Goal: Task Accomplishment & Management: Manage account settings

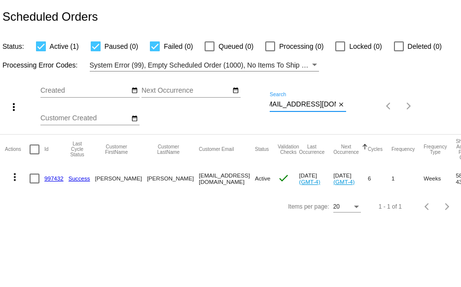
drag, startPoint x: 270, startPoint y: 104, endPoint x: 377, endPoint y: 110, distance: 106.3
click at [377, 110] on div "more_vert Sep Jan Feb Mar [DATE]" at bounding box center [230, 103] width 461 height 63
paste input "lnrosenberg"
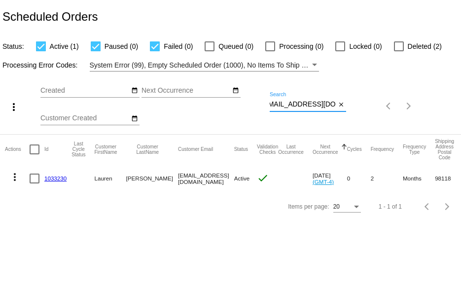
type input "[EMAIL_ADDRESS][DOMAIN_NAME]"
click at [398, 44] on div at bounding box center [399, 46] width 10 height 10
click at [399, 51] on input "Deleted (2)" at bounding box center [399, 51] width 0 height 0
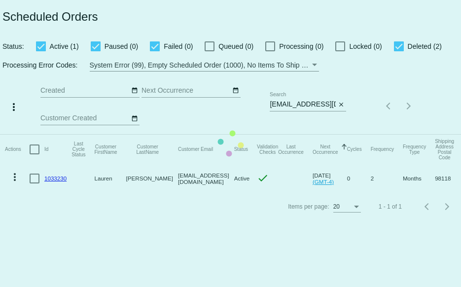
click at [398, 135] on mat-table "Actions Id Last Cycle Status Customer FirstName Customer LastName Customer Emai…" at bounding box center [230, 164] width 461 height 58
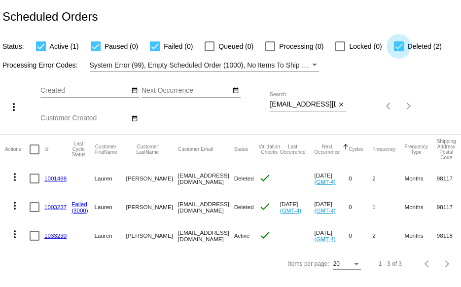
click at [398, 45] on div at bounding box center [399, 46] width 10 height 10
click at [399, 51] on input "Deleted (2)" at bounding box center [399, 51] width 0 height 0
checkbox input "false"
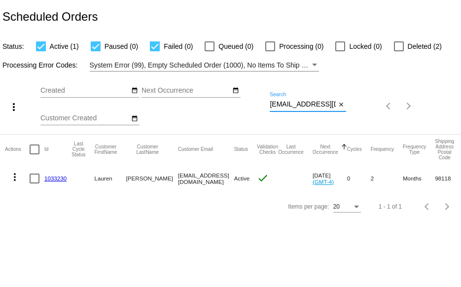
scroll to position [0, 8]
click at [392, 109] on div "more_vert Sep Jan Feb Mar [DATE]" at bounding box center [230, 103] width 461 height 63
paste input "Lindamolter@yahoo"
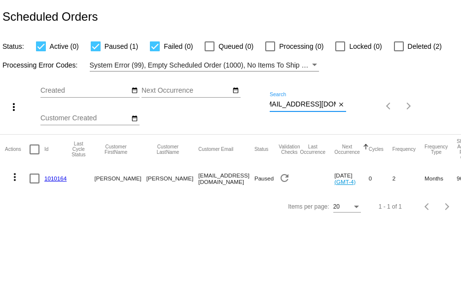
type input "[EMAIL_ADDRESS][DOMAIN_NAME]"
click at [59, 175] on link "1010164" at bounding box center [55, 178] width 22 height 6
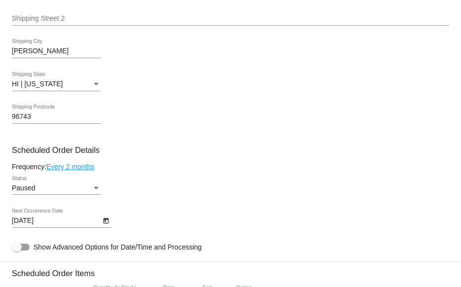
scroll to position [395, 0]
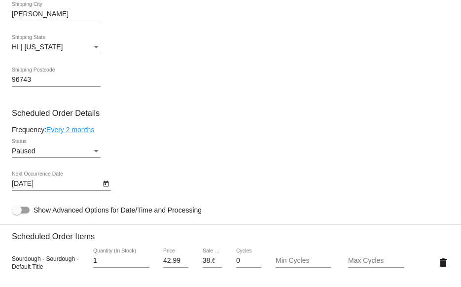
click at [68, 134] on link "Every 2 months" at bounding box center [70, 130] width 48 height 8
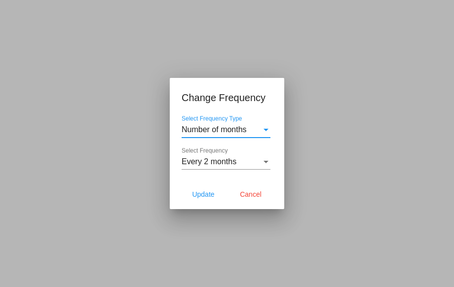
click at [218, 131] on span "Number of months" at bounding box center [214, 129] width 65 height 8
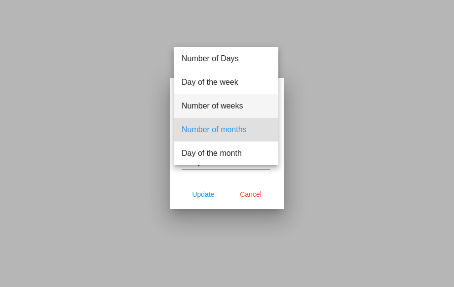
click at [212, 109] on span "Number of weeks" at bounding box center [226, 106] width 89 height 24
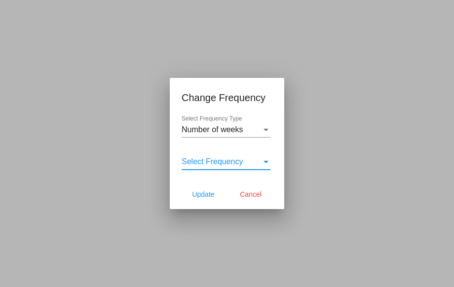
click at [202, 158] on span "Select Frequency" at bounding box center [213, 161] width 62 height 8
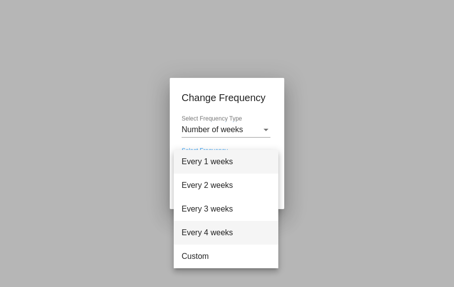
click at [201, 232] on span "Every 4 weeks" at bounding box center [226, 233] width 89 height 24
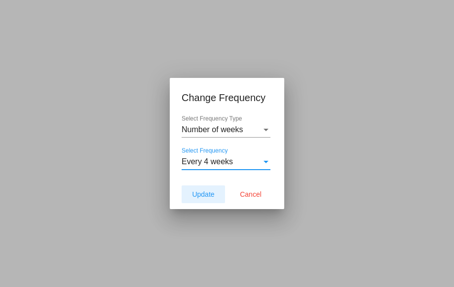
click at [205, 195] on span "Update" at bounding box center [203, 194] width 22 height 8
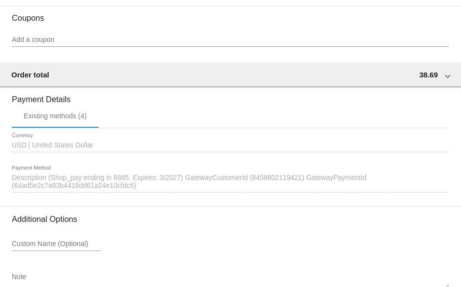
scroll to position [851, 0]
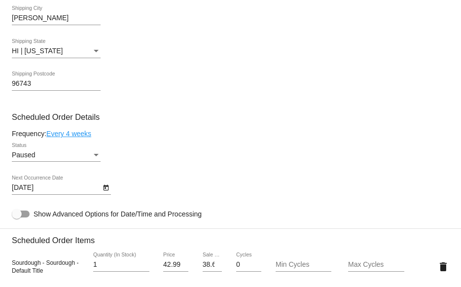
scroll to position [407, 0]
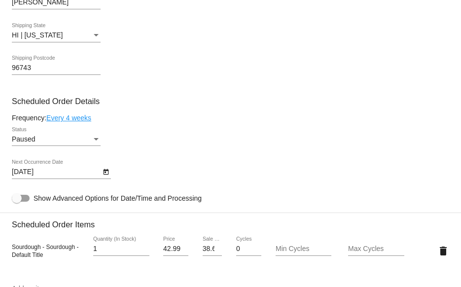
click at [103, 172] on icon "Open calendar" at bounding box center [106, 172] width 7 height 12
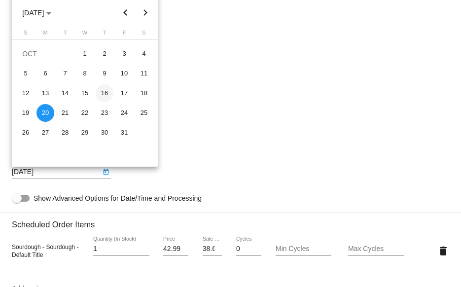
click at [108, 93] on div "16" at bounding box center [105, 93] width 18 height 18
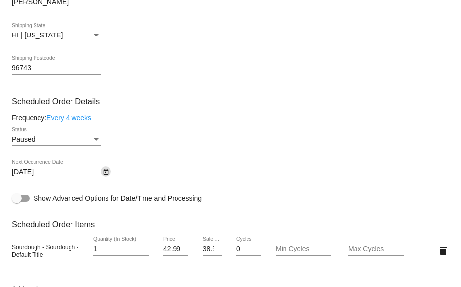
click at [106, 175] on icon "Open calendar" at bounding box center [105, 172] width 5 height 6
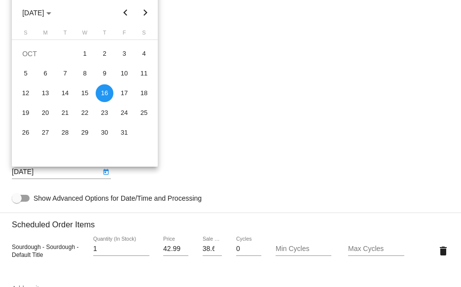
click at [124, 15] on button "Previous month" at bounding box center [126, 13] width 20 height 20
click at [146, 11] on button "Next month" at bounding box center [146, 13] width 20 height 20
click at [65, 74] on div "7" at bounding box center [65, 74] width 18 height 18
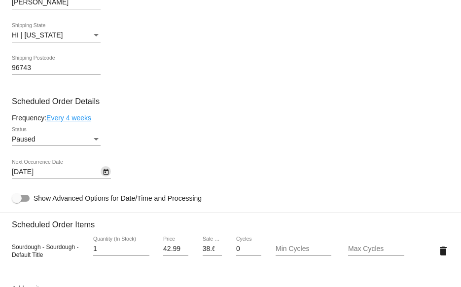
click at [104, 173] on icon "Open calendar" at bounding box center [105, 172] width 5 height 6
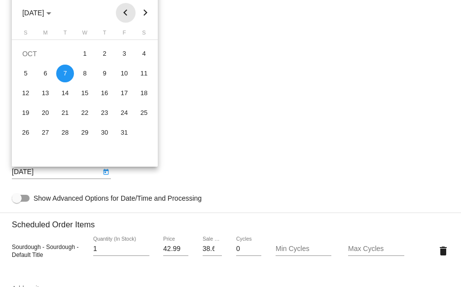
click at [123, 11] on button "Previous month" at bounding box center [126, 13] width 20 height 20
click at [147, 10] on button "Next month" at bounding box center [146, 13] width 20 height 20
click at [65, 92] on div "14" at bounding box center [65, 93] width 18 height 18
type input "10/14/2025"
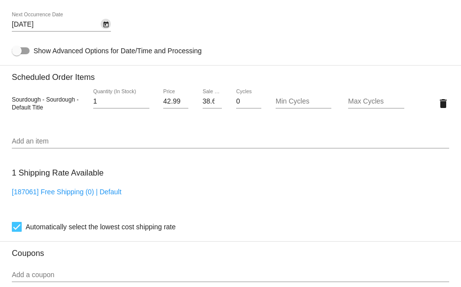
scroll to position [851, 0]
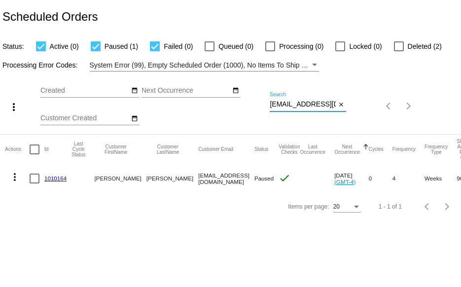
scroll to position [0, 10]
drag, startPoint x: 270, startPoint y: 103, endPoint x: 435, endPoint y: 104, distance: 164.8
click at [435, 104] on div "more_vert Sep Jan Feb Mar [DATE]" at bounding box center [230, 103] width 461 height 63
paste input "[EMAIL_ADDRESS]"
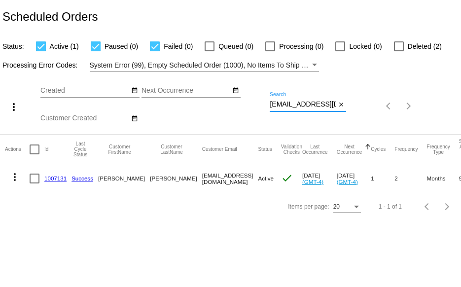
type input "[EMAIL_ADDRESS][DOMAIN_NAME]"
click at [57, 178] on link "1007131" at bounding box center [55, 178] width 22 height 6
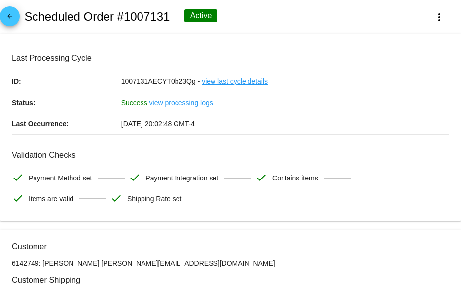
click at [1, 9] on div "arrow_back Scheduled Order #1007131 Active more_vert" at bounding box center [230, 17] width 461 height 34
click at [10, 14] on mat-icon "arrow_back" at bounding box center [10, 19] width 12 height 12
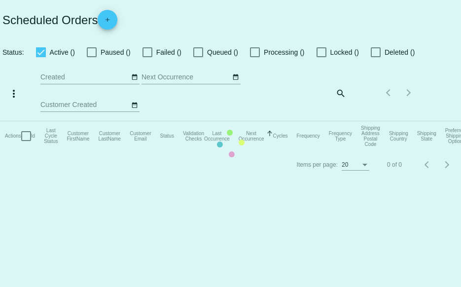
checkbox input "true"
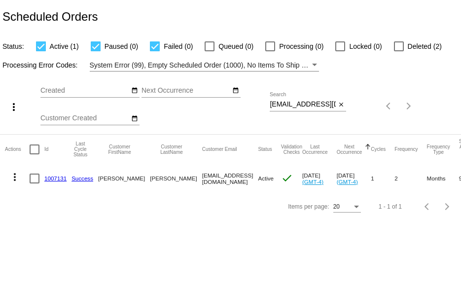
click at [396, 45] on div at bounding box center [399, 46] width 10 height 10
click at [399, 51] on input "Deleted (2)" at bounding box center [399, 51] width 0 height 0
checkbox input "true"
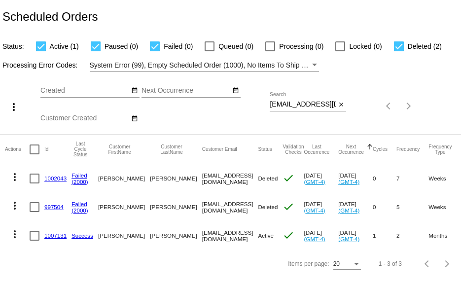
click at [49, 175] on link "1002043" at bounding box center [55, 178] width 22 height 6
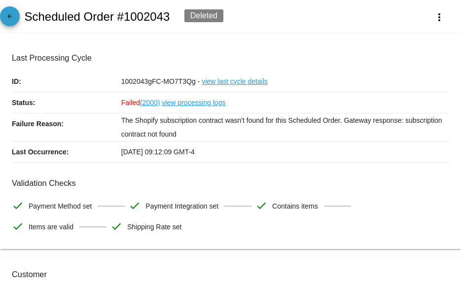
click at [10, 17] on mat-icon "arrow_back" at bounding box center [10, 19] width 12 height 12
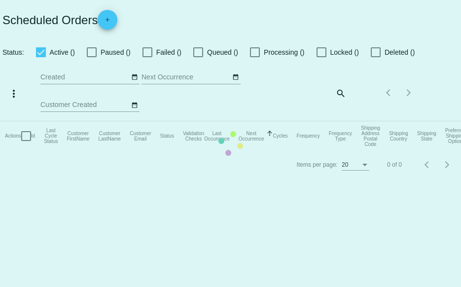
checkbox input "true"
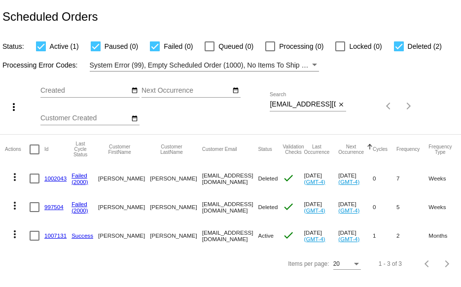
click at [55, 210] on mat-cell "997504" at bounding box center [57, 207] width 27 height 29
click at [53, 208] on link "997504" at bounding box center [53, 207] width 19 height 6
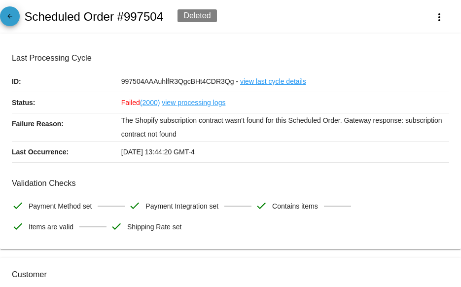
click at [19, 19] on link "arrow_back" at bounding box center [10, 16] width 20 height 20
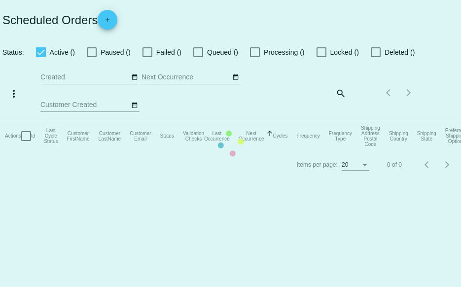
checkbox input "true"
